Goal: Information Seeking & Learning: Compare options

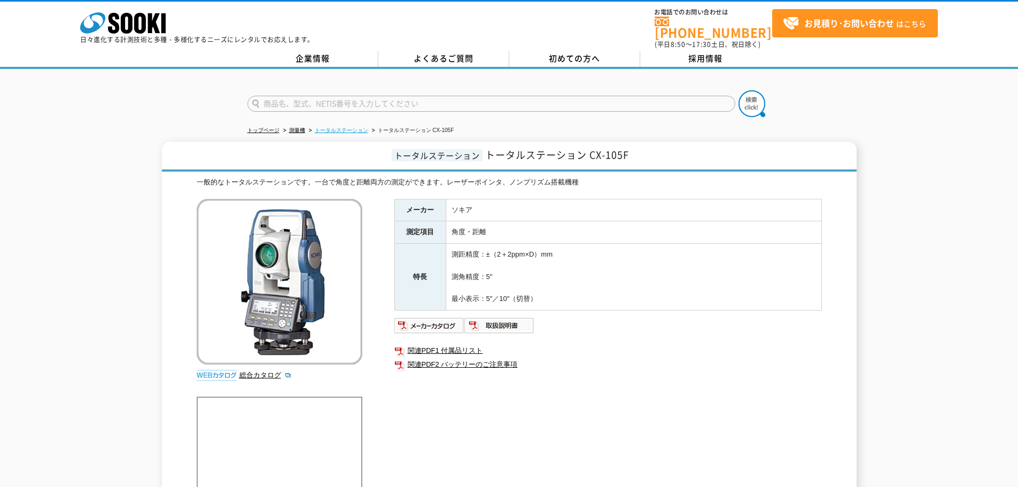
click at [345, 127] on link "トータルステーション" at bounding box center [341, 130] width 53 height 6
click at [340, 127] on link "トータルステーション" at bounding box center [341, 130] width 53 height 6
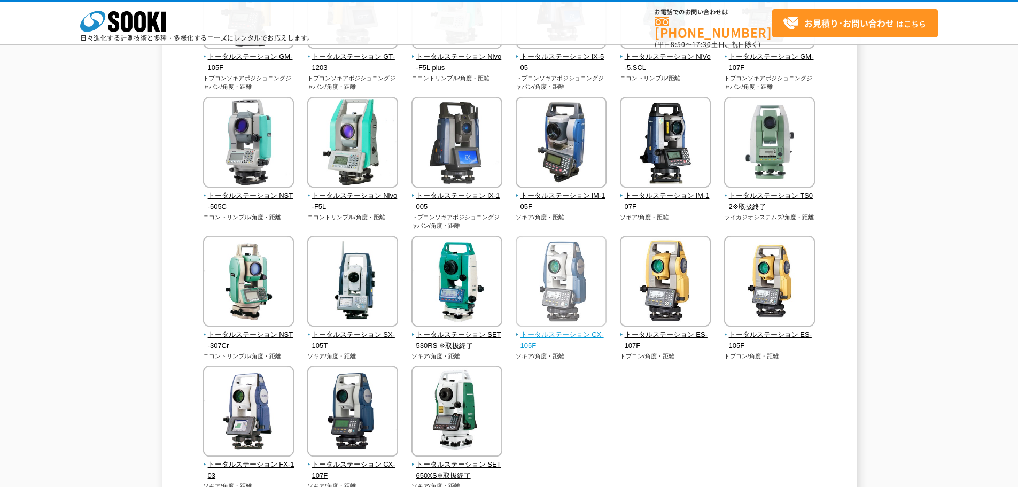
scroll to position [181, 0]
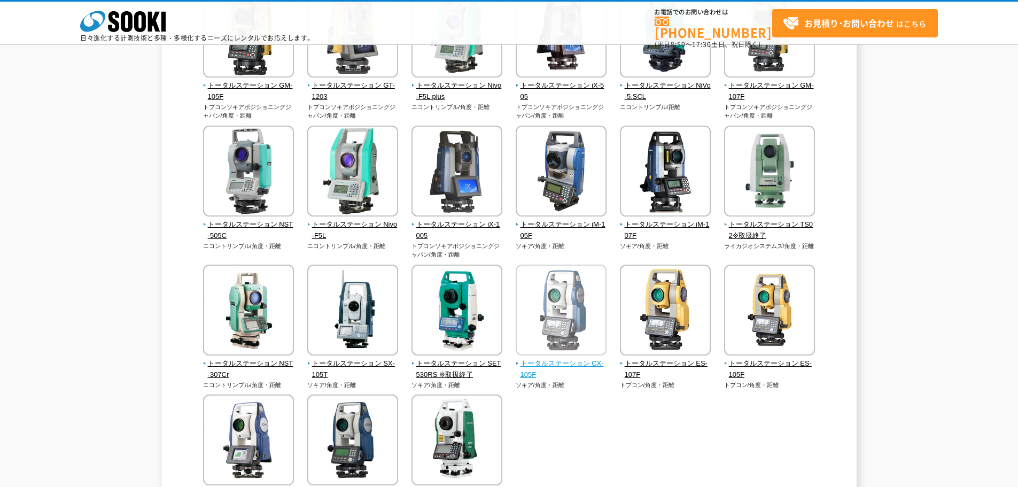
click at [550, 361] on span "トータルステーション CX-105F" at bounding box center [561, 369] width 91 height 22
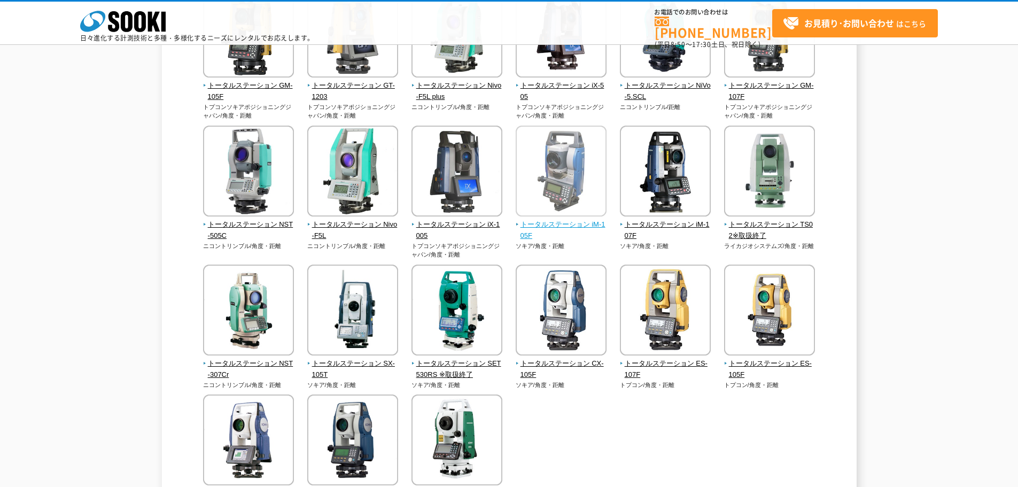
click at [559, 222] on span "トータルステーション iM-105F" at bounding box center [561, 230] width 91 height 22
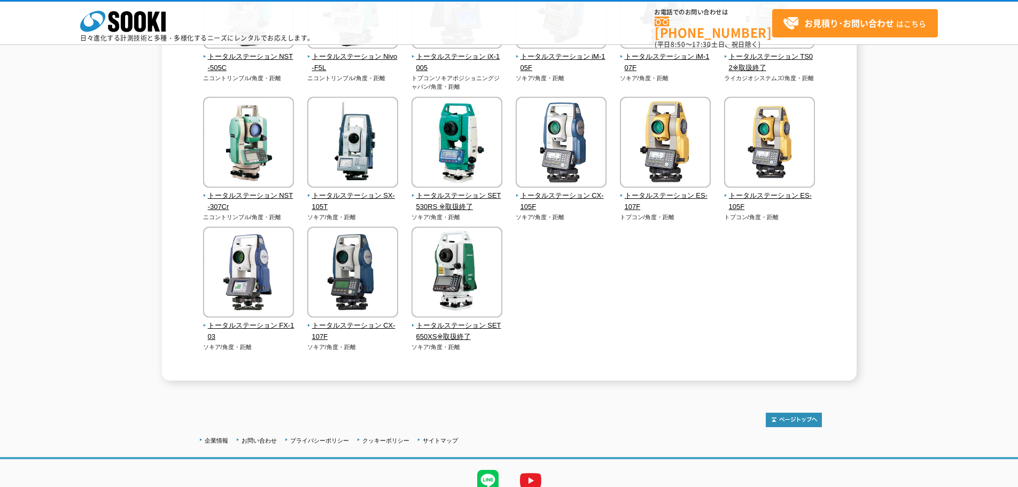
scroll to position [394, 0]
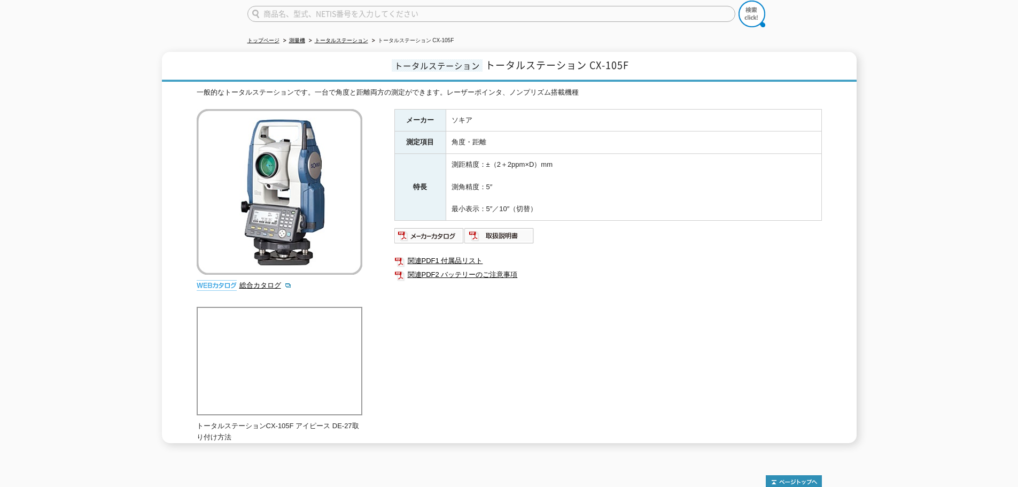
scroll to position [107, 0]
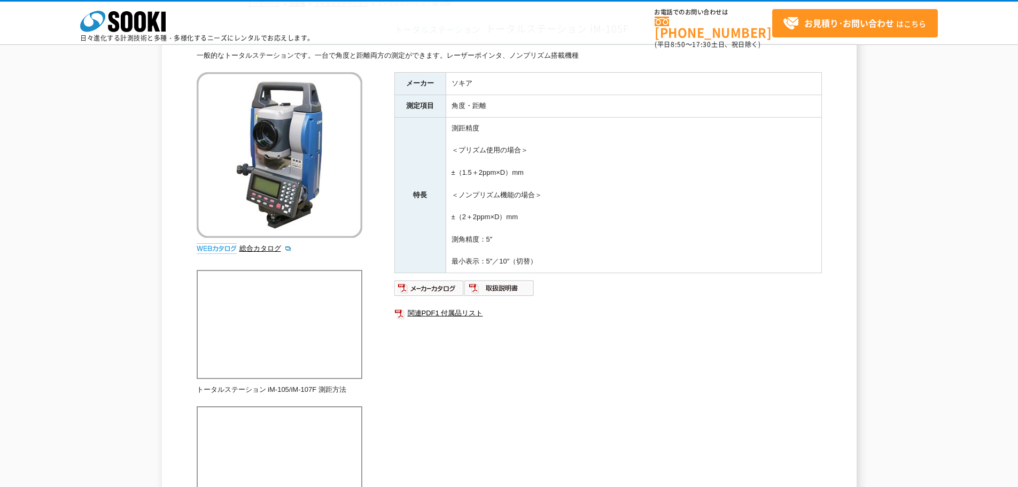
scroll to position [107, 0]
